Goal: Consume media (video, audio)

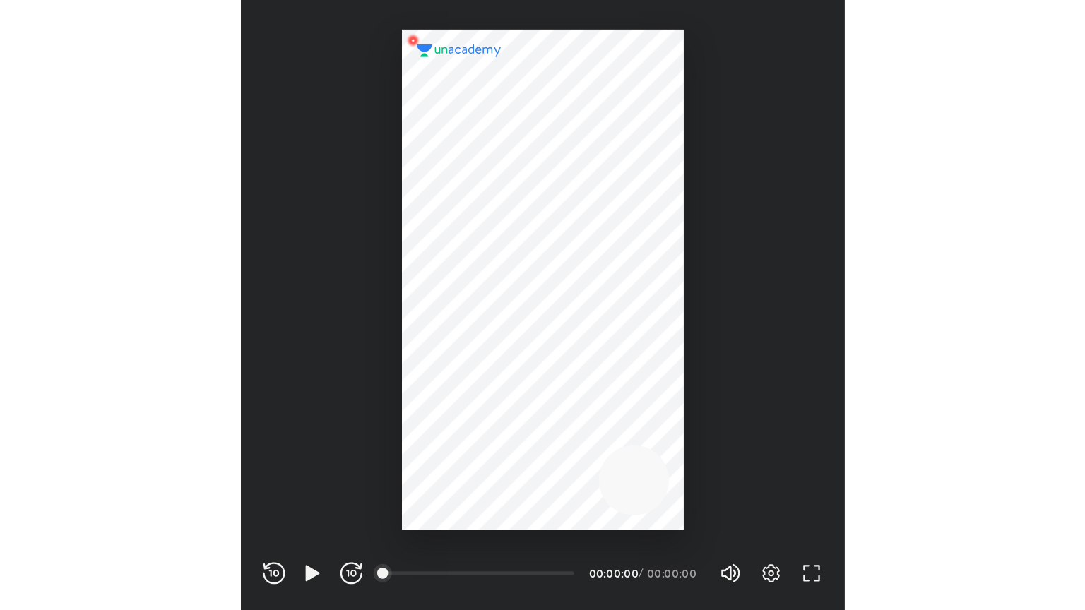
scroll to position [468, 463]
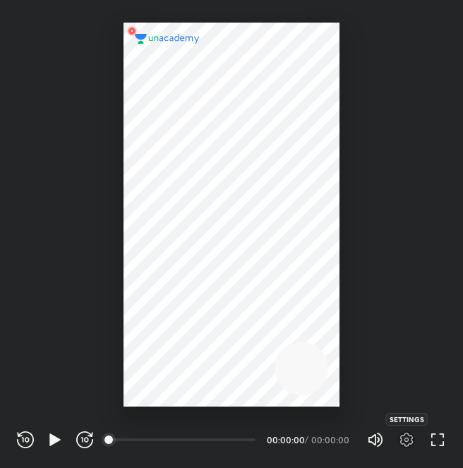
click at [403, 439] on icon "button" at bounding box center [406, 440] width 17 height 17
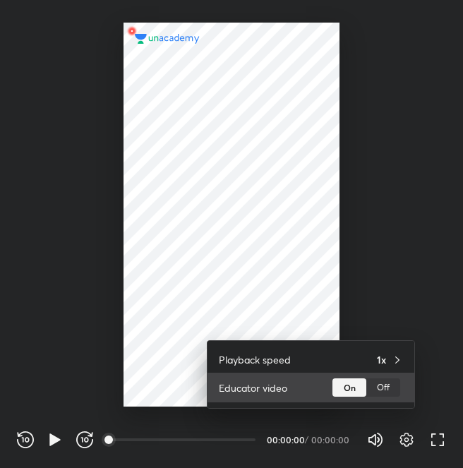
click at [384, 382] on div "Off" at bounding box center [384, 388] width 34 height 18
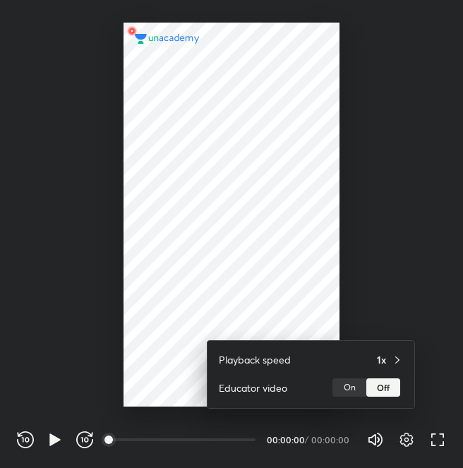
click at [455, 431] on div at bounding box center [231, 234] width 463 height 468
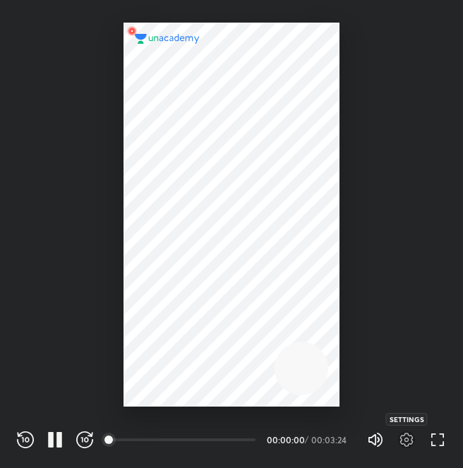
click at [402, 434] on icon "button" at bounding box center [406, 440] width 17 height 17
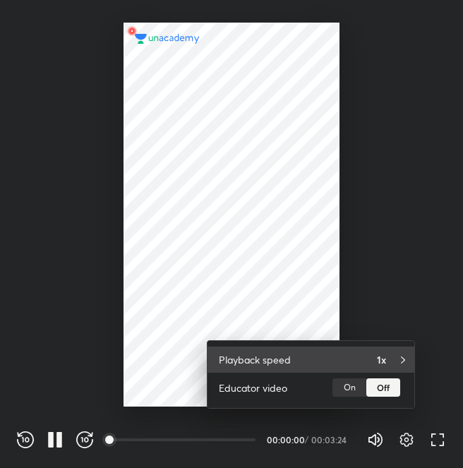
click at [385, 366] on h4 "1x" at bounding box center [381, 359] width 9 height 15
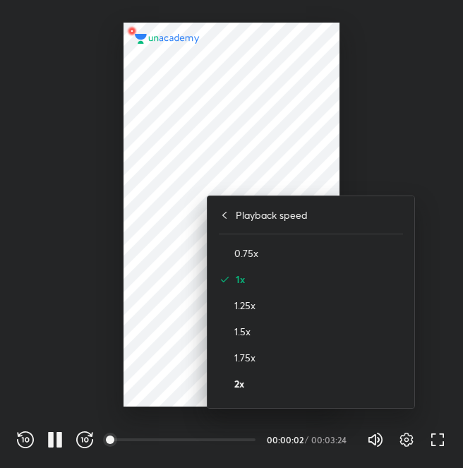
click at [302, 378] on h4 "2x" at bounding box center [318, 383] width 169 height 15
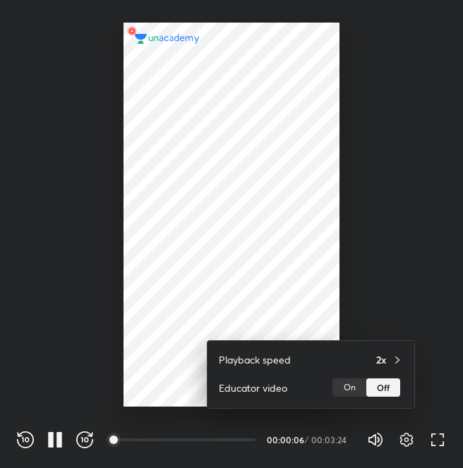
click at [438, 440] on div at bounding box center [231, 234] width 463 height 468
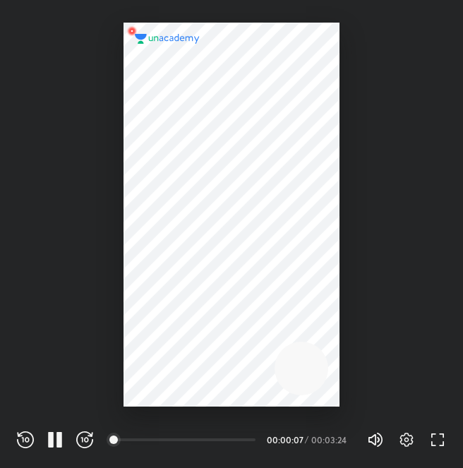
click at [438, 440] on div "Playback speed 2x Educator video On Off" at bounding box center [231, 234] width 463 height 468
click at [438, 440] on icon "button" at bounding box center [437, 440] width 17 height 17
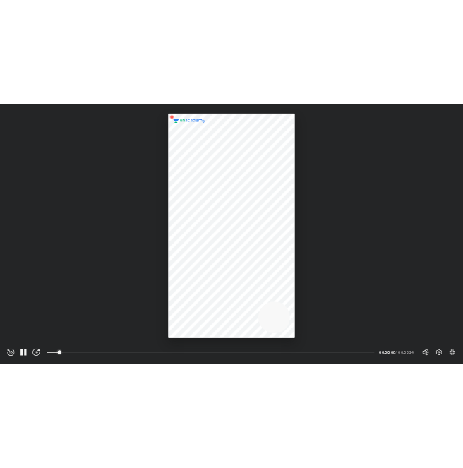
scroll to position [610, 1085]
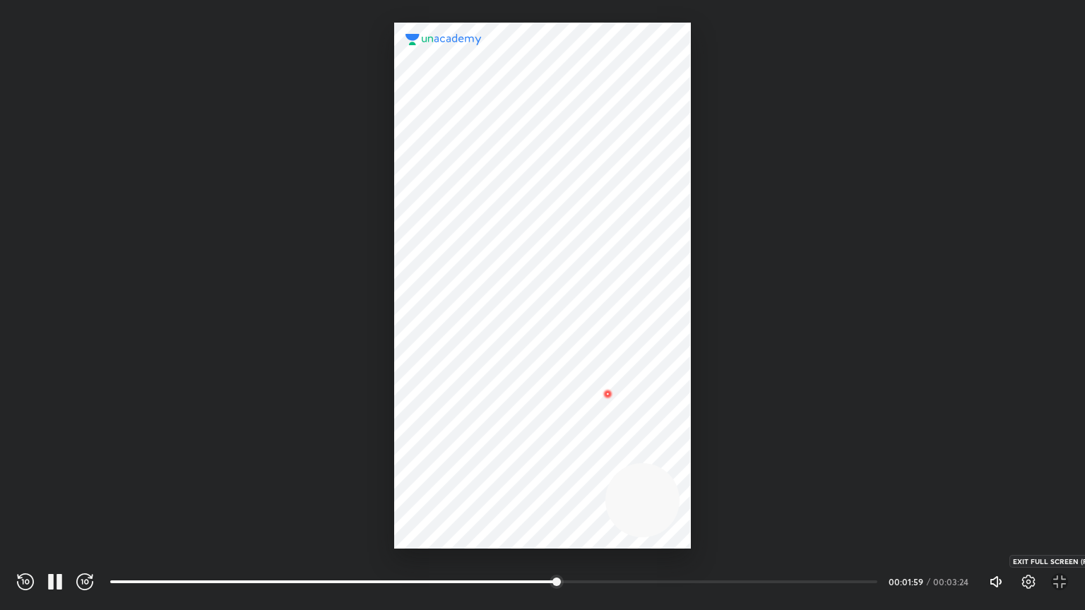
click at [463, 468] on icon "button" at bounding box center [1059, 582] width 17 height 17
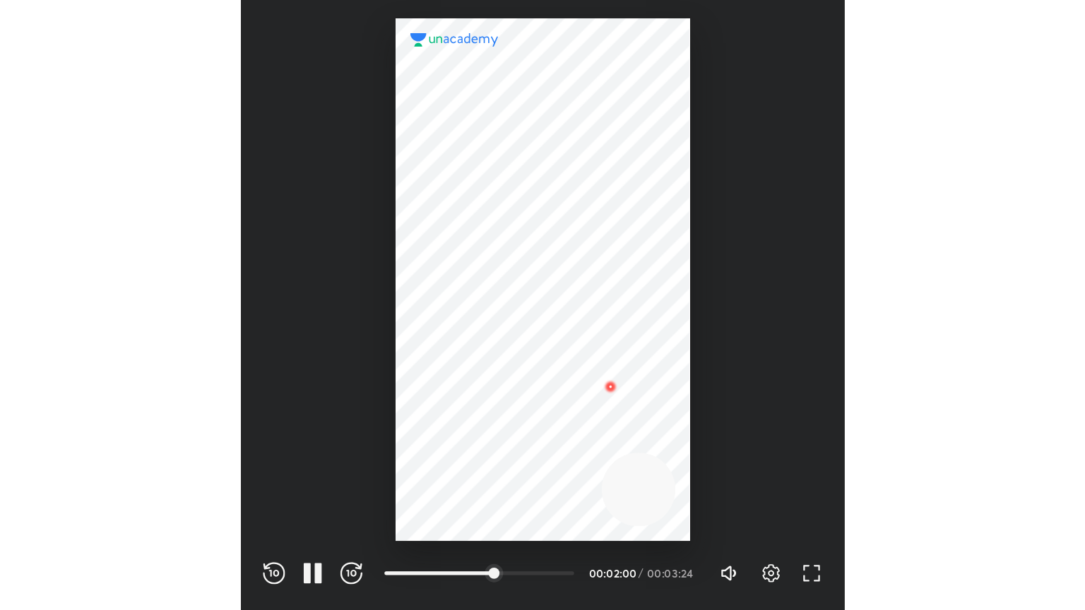
scroll to position [468, 463]
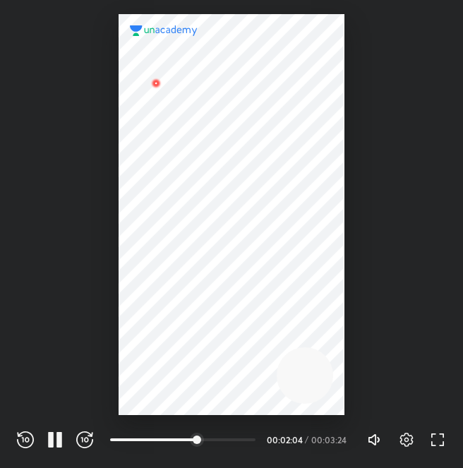
click at [429, 444] on div "Settings FULL SCREEN (F)" at bounding box center [415, 440] width 62 height 17
click at [435, 443] on icon "button" at bounding box center [437, 440] width 17 height 17
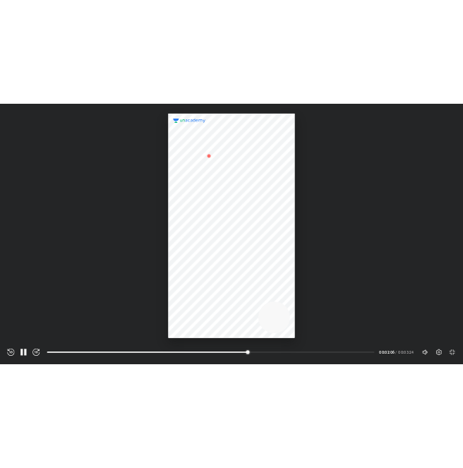
scroll to position [610, 1085]
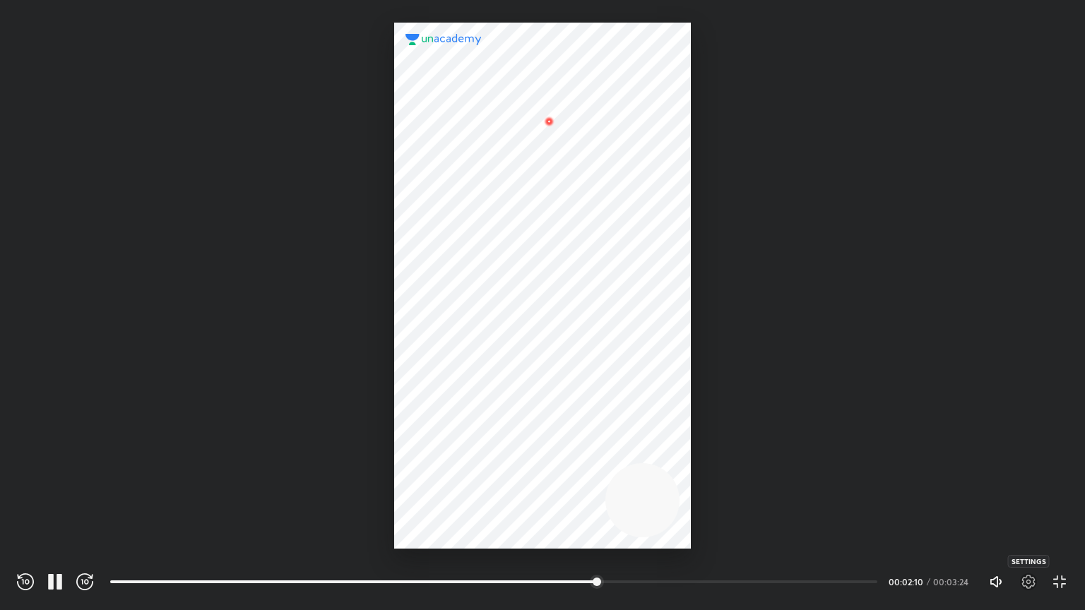
click at [463, 468] on icon "button" at bounding box center [1028, 582] width 13 height 14
click at [463, 362] on div at bounding box center [542, 305] width 1085 height 610
click at [463, 468] on icon "button" at bounding box center [1059, 582] width 17 height 17
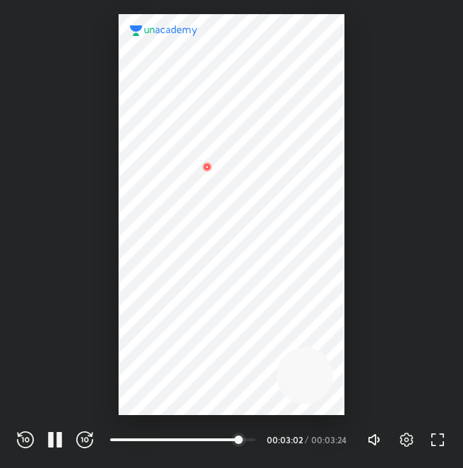
scroll to position [468, 463]
